Goal: Information Seeking & Learning: Check status

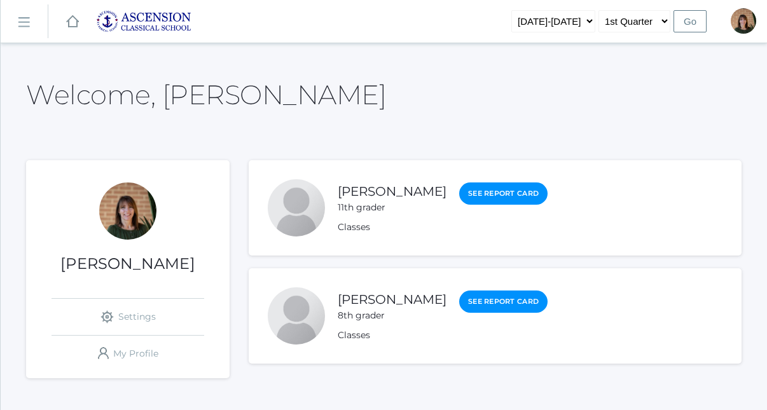
click at [484, 287] on li "[PERSON_NAME] 8th grader See Report Card Classes" at bounding box center [495, 315] width 493 height 95
click at [484, 297] on link "See Report Card" at bounding box center [503, 302] width 88 height 23
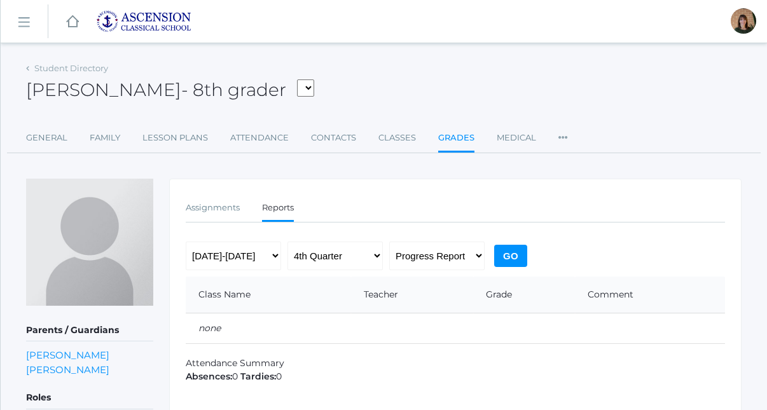
scroll to position [68, 0]
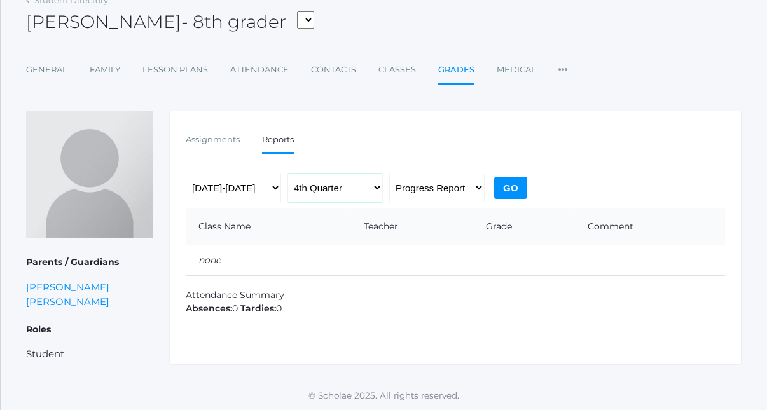
click at [364, 199] on select "1st Quarter 2nd Quarter 3rd Quarter 4th Quarter" at bounding box center [334, 188] width 95 height 29
select select "1"
click at [287, 174] on select "1st Quarter 2nd Quarter 3rd Quarter 4th Quarter" at bounding box center [334, 188] width 95 height 29
click at [517, 193] on input "Go" at bounding box center [510, 188] width 33 height 22
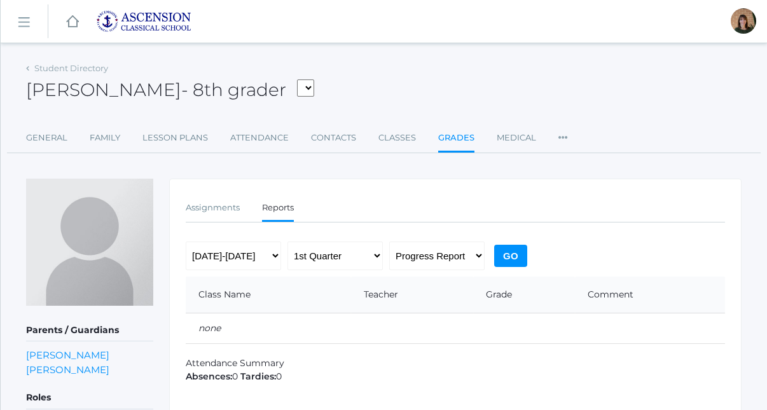
scroll to position [68, 0]
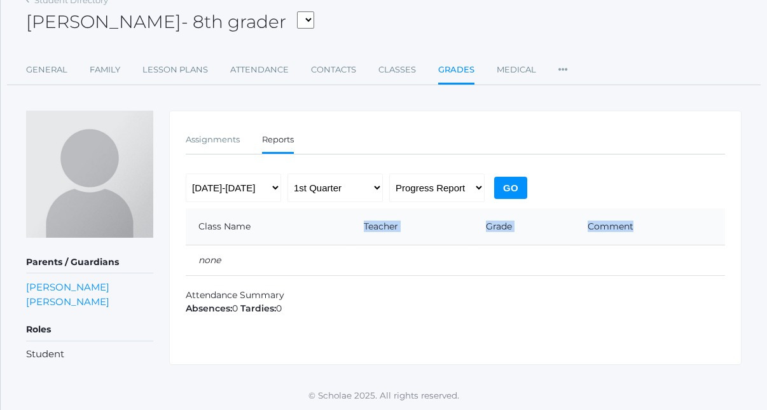
click at [245, 244] on table "Class Name Teacher Grade Comment none" at bounding box center [455, 242] width 539 height 67
click at [297, 18] on select "[PERSON_NAME], [PERSON_NAME], [PERSON_NAME], [PERSON_NAME], [PERSON_NAME], [PER…" at bounding box center [305, 19] width 17 height 17
select select "3006"
click at [297, 11] on select "[PERSON_NAME], [PERSON_NAME], [PERSON_NAME], [PERSON_NAME], [PERSON_NAME], [PER…" at bounding box center [305, 19] width 17 height 17
drag, startPoint x: 289, startPoint y: 18, endPoint x: 326, endPoint y: 118, distance: 106.4
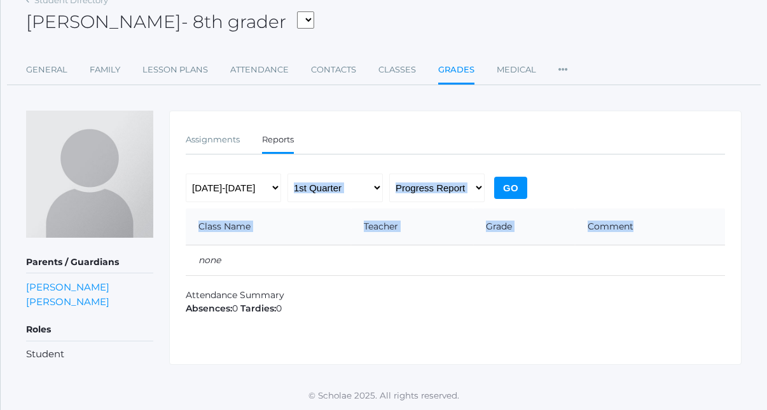
click at [334, 199] on div "[DATE]-[DATE] [DATE]-[DATE] [DATE]-[DATE] [DATE]-[DATE] 1st Quarter 2nd Quarter…" at bounding box center [358, 191] width 345 height 35
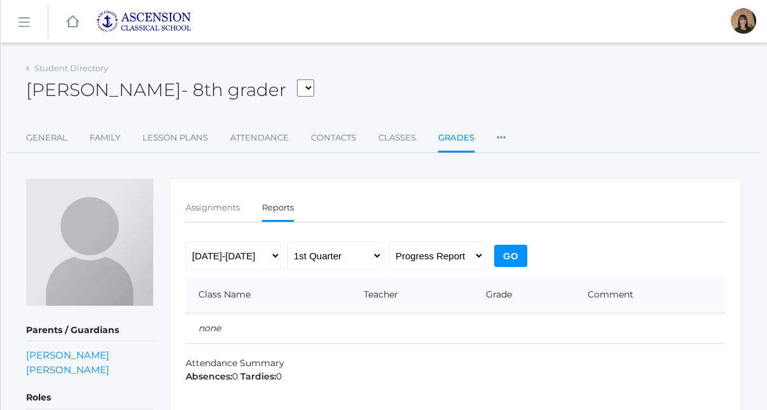
click at [255, 240] on div "Assignments Reports Assignments Reports [DATE]-[DATE] [DATE]-[DATE] [DATE]-[DAT…" at bounding box center [455, 306] width 572 height 254
click at [250, 254] on select "[DATE]-[DATE] [DATE]-[DATE] [DATE]-[DATE] [DATE]-[DATE]" at bounding box center [233, 256] width 95 height 29
